Goal: Find specific fact: Find specific fact

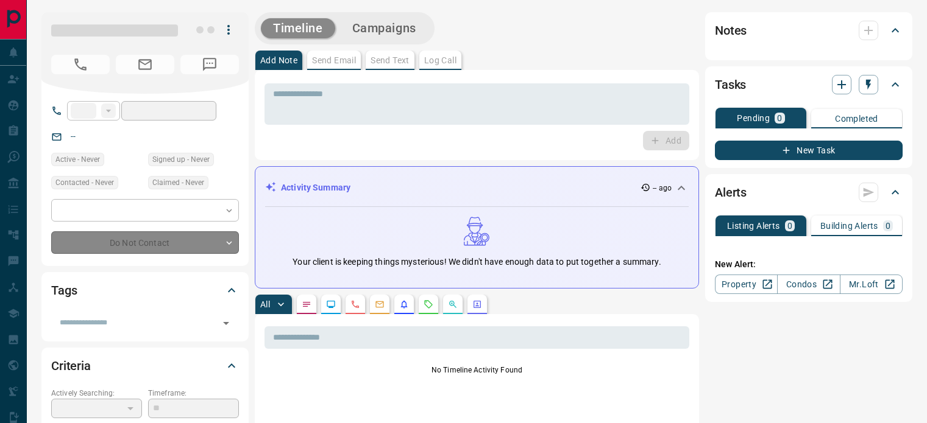
type input "**********"
type input "**"
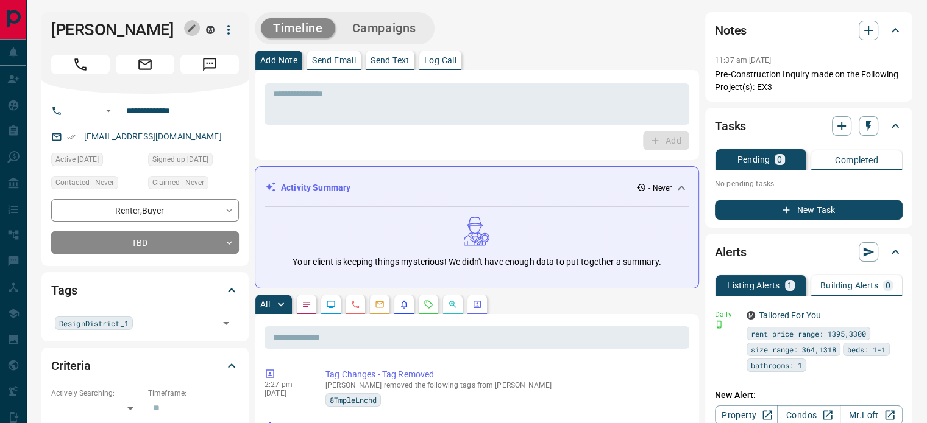
click at [186, 29] on button "button" at bounding box center [192, 28] width 16 height 16
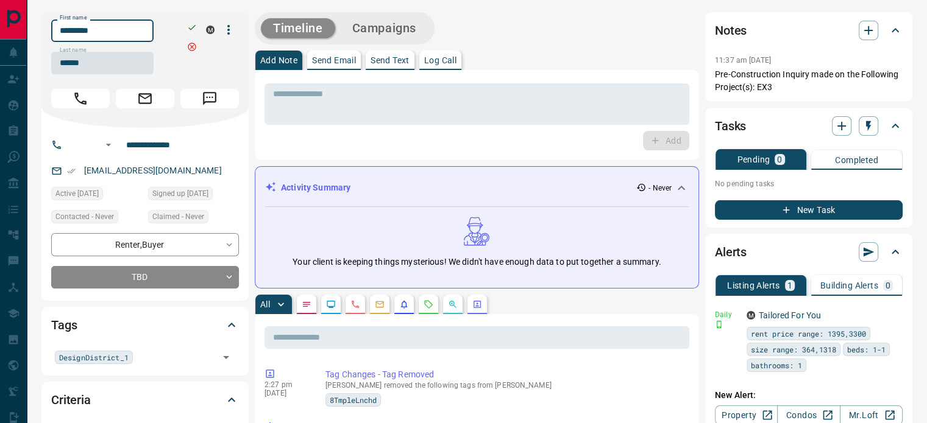
click at [118, 32] on input "*********" at bounding box center [102, 30] width 102 height 23
click at [108, 67] on input "******" at bounding box center [102, 63] width 102 height 23
click at [154, 147] on input "**********" at bounding box center [168, 144] width 95 height 19
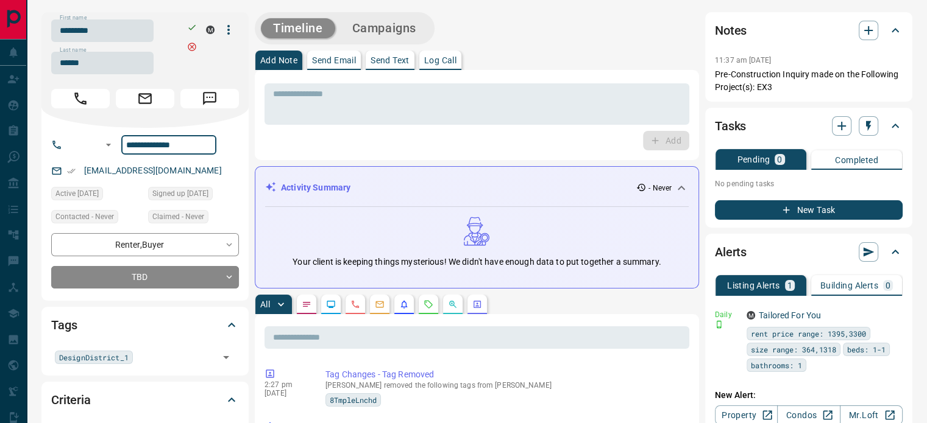
click at [197, 178] on div "[EMAIL_ADDRESS][DOMAIN_NAME]" at bounding box center [145, 171] width 188 height 20
click at [172, 169] on div "[EMAIL_ADDRESS][DOMAIN_NAME]" at bounding box center [145, 171] width 188 height 20
click at [161, 173] on p "[EMAIL_ADDRESS][DOMAIN_NAME]" at bounding box center [152, 171] width 145 height 20
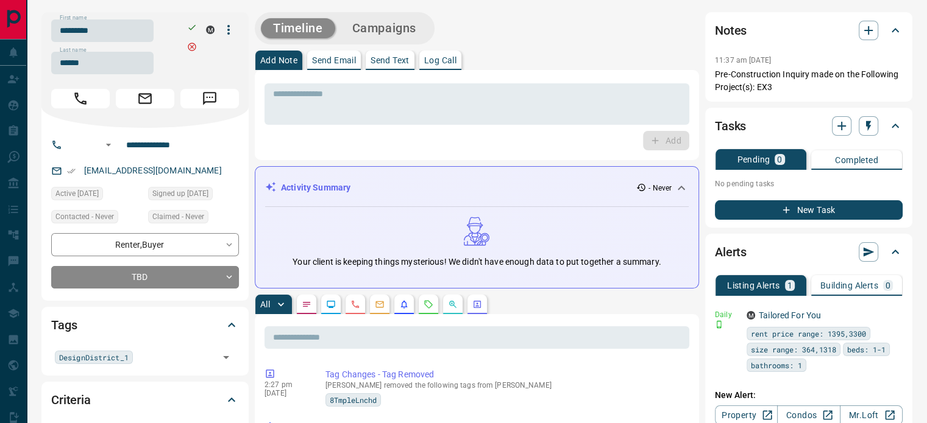
click at [161, 173] on p "[EMAIL_ADDRESS][DOMAIN_NAME]" at bounding box center [152, 171] width 145 height 20
click at [163, 172] on p "[EMAIL_ADDRESS][DOMAIN_NAME]" at bounding box center [152, 171] width 145 height 20
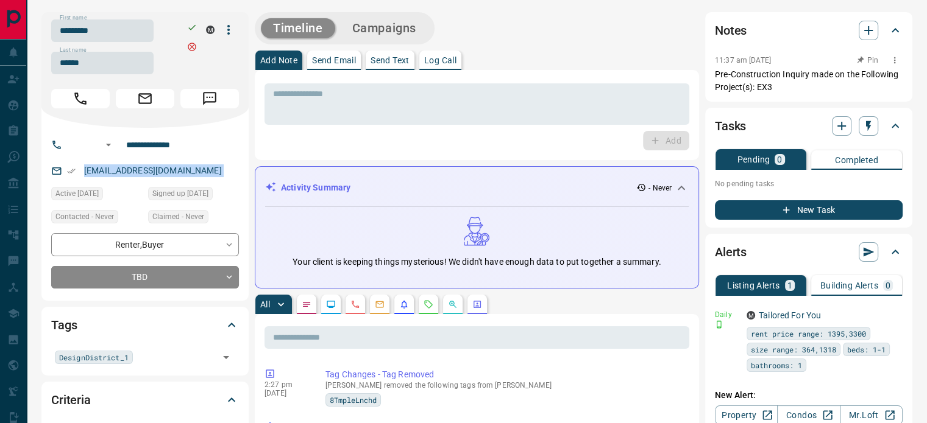
click at [777, 87] on p "Pre-Construction Inquiry made on the Following Project(s): EX3" at bounding box center [809, 81] width 188 height 26
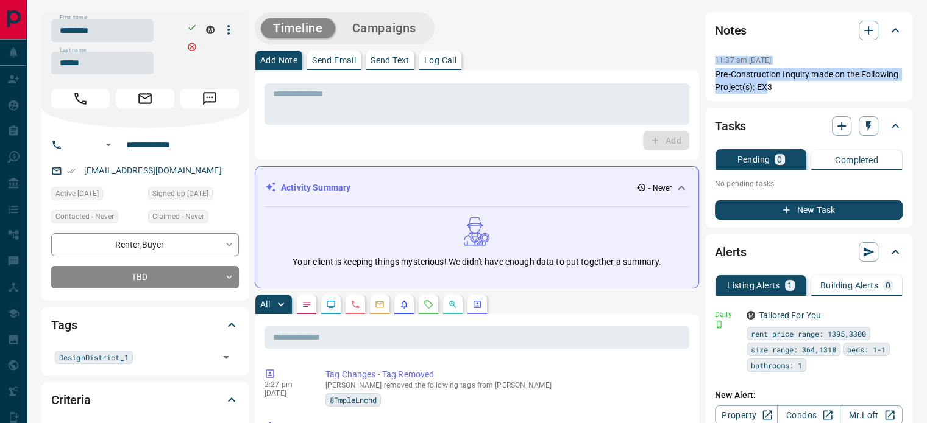
copy div "11:37 am [DATE] Pin Pre-Construction Inquiry made on the Following Project(s): …"
drag, startPoint x: 729, startPoint y: 75, endPoint x: 709, endPoint y: 62, distance: 23.8
click at [709, 62] on div "Notes 11:37 am [DATE] Pre-Construction Inquiry made on the Following Project(s)…" at bounding box center [808, 57] width 207 height 90
drag, startPoint x: 774, startPoint y: 87, endPoint x: 736, endPoint y: 78, distance: 38.7
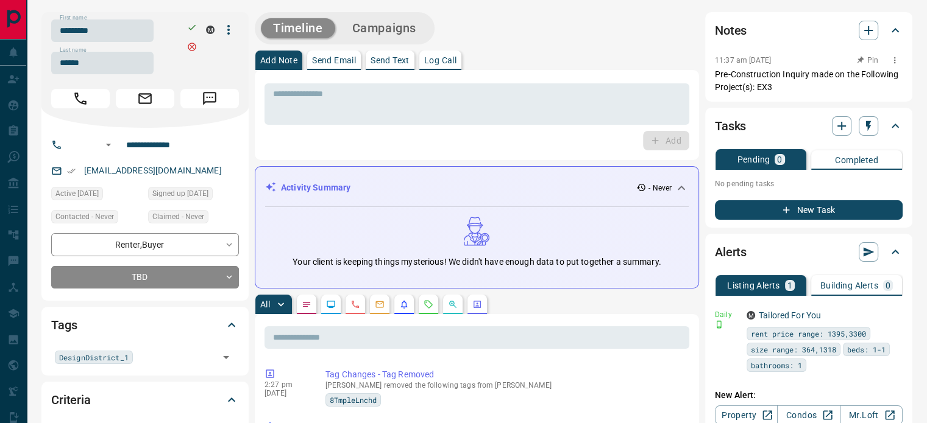
click at [769, 87] on p "Pre-Construction Inquiry made on the Following Project(s): EX3" at bounding box center [809, 81] width 188 height 26
drag, startPoint x: 736, startPoint y: 78, endPoint x: 705, endPoint y: 70, distance: 32.1
click at [705, 70] on div "Notes 11:37 am [DATE] Pin Pre-Construction Inquiry made on the Following Projec…" at bounding box center [808, 57] width 207 height 90
click at [705, 70] on div "Notes 11:37 am [DATE] Pre-Construction Inquiry made on the Following Project(s)…" at bounding box center [808, 57] width 207 height 90
click at [740, 77] on p "Pre-Construction Inquiry made on the Following Project(s): EX3" at bounding box center [809, 81] width 188 height 26
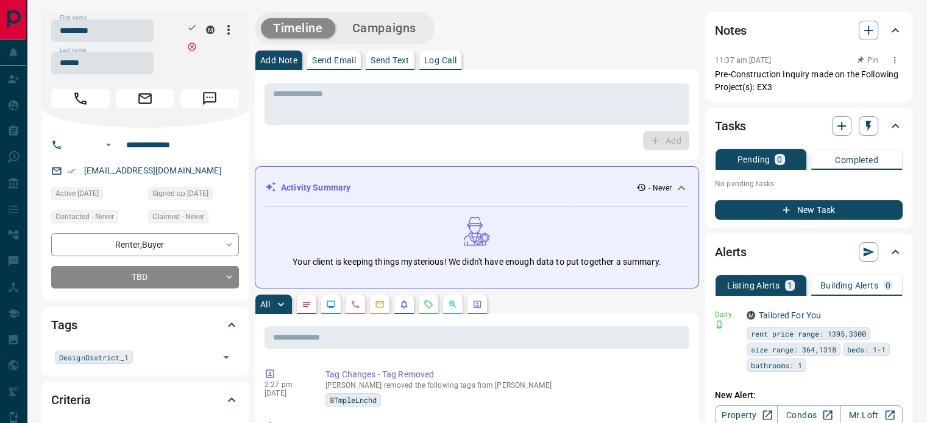
drag, startPoint x: 787, startPoint y: 91, endPoint x: 740, endPoint y: 80, distance: 48.9
click at [787, 91] on p "Pre-Construction Inquiry made on the Following Project(s): EX3" at bounding box center [809, 81] width 188 height 26
click at [716, 73] on p "Pre-Construction Inquiry made on the Following Project(s): EX3" at bounding box center [809, 81] width 188 height 26
click at [779, 87] on p "Pre-Construction Inquiry made on the Following Project(s): EX3" at bounding box center [809, 81] width 188 height 26
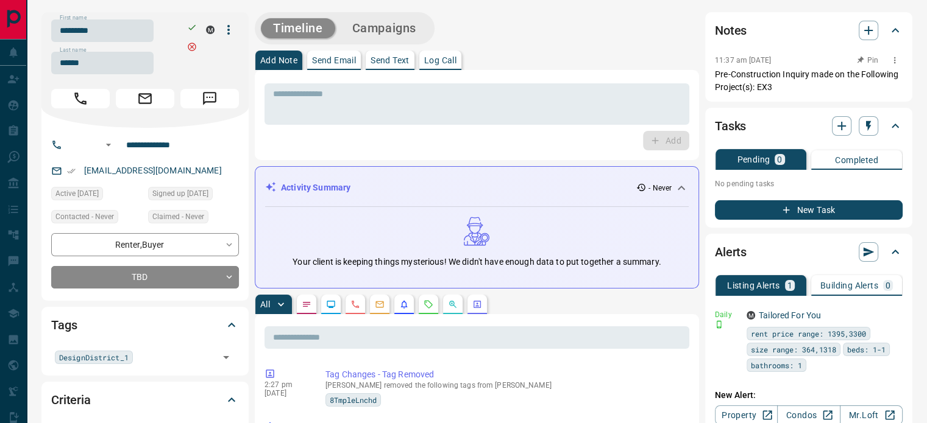
click at [779, 87] on p "Pre-Construction Inquiry made on the Following Project(s): EX3" at bounding box center [809, 81] width 188 height 26
click at [726, 71] on p "Pre-Construction Inquiry made on the Following Project(s): EX3" at bounding box center [809, 81] width 188 height 26
click at [777, 82] on p "Pre-Construction Inquiry made on the Following Project(s): EX3" at bounding box center [809, 81] width 188 height 26
copy div "11:37 am [DATE] Pin Pre-Construction Inquiry made on the Following Project(s): …"
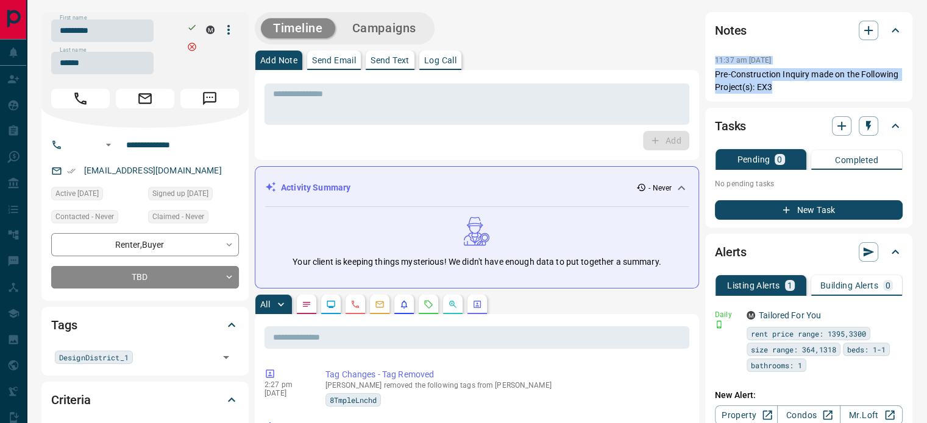
drag, startPoint x: 772, startPoint y: 86, endPoint x: 710, endPoint y: 60, distance: 66.6
click at [710, 60] on div "Notes 11:37 am [DATE] Pre-Construction Inquiry made on the Following Project(s)…" at bounding box center [808, 57] width 207 height 90
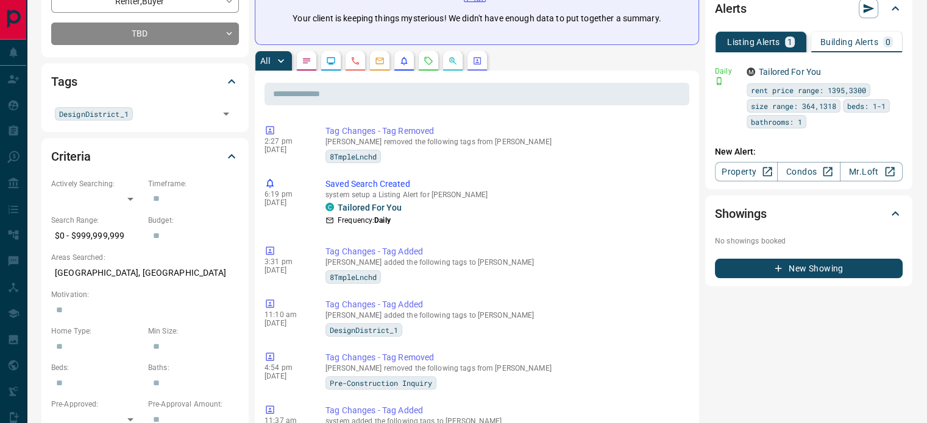
click at [358, 60] on icon "Calls" at bounding box center [355, 61] width 10 height 10
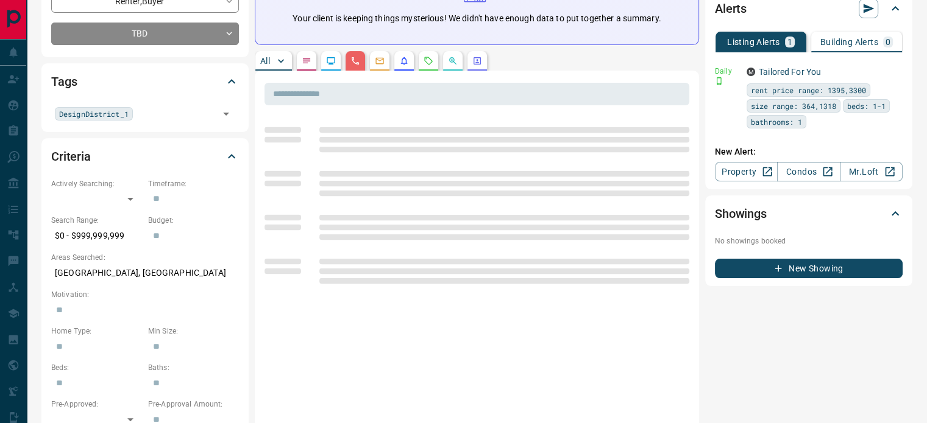
click at [95, 265] on p "[GEOGRAPHIC_DATA], [GEOGRAPHIC_DATA]" at bounding box center [145, 273] width 188 height 20
copy p "[GEOGRAPHIC_DATA], [GEOGRAPHIC_DATA]"
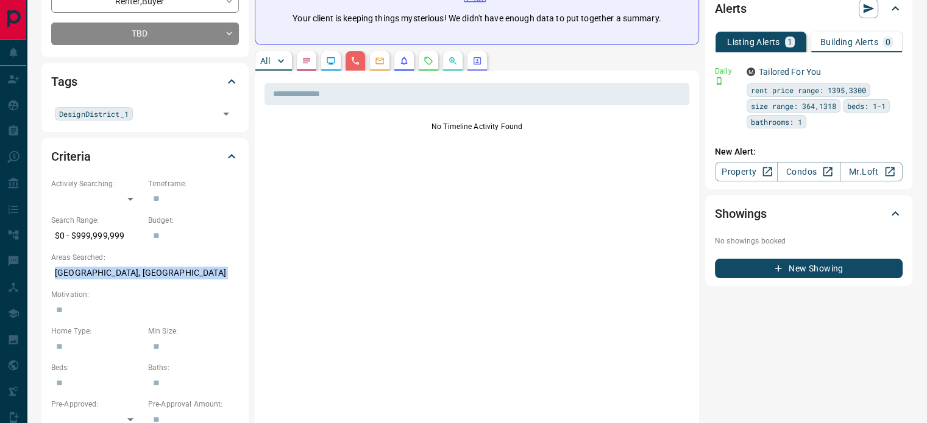
scroll to position [0, 0]
